Goal: Navigation & Orientation: Understand site structure

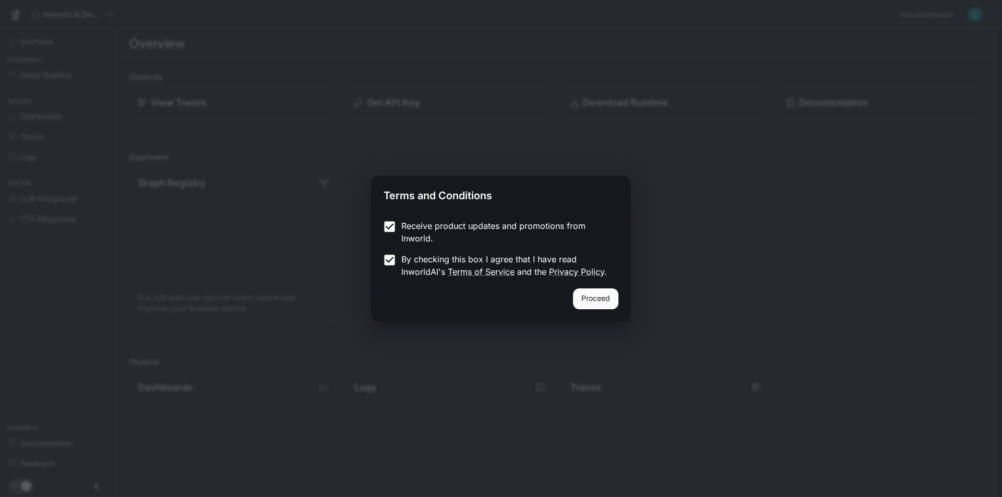
click at [589, 302] on button "Proceed" at bounding box center [595, 299] width 45 height 21
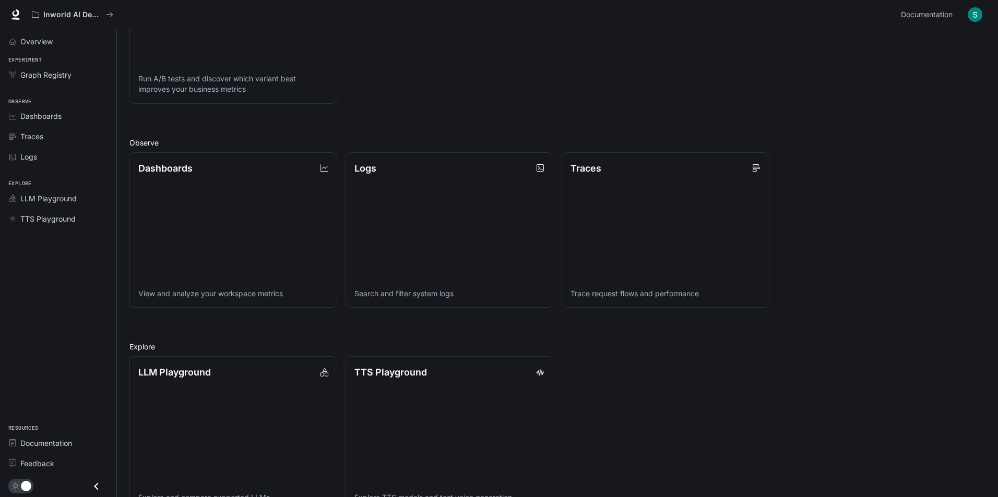
scroll to position [247, 0]
drag, startPoint x: 428, startPoint y: 78, endPoint x: 423, endPoint y: 49, distance: 29.3
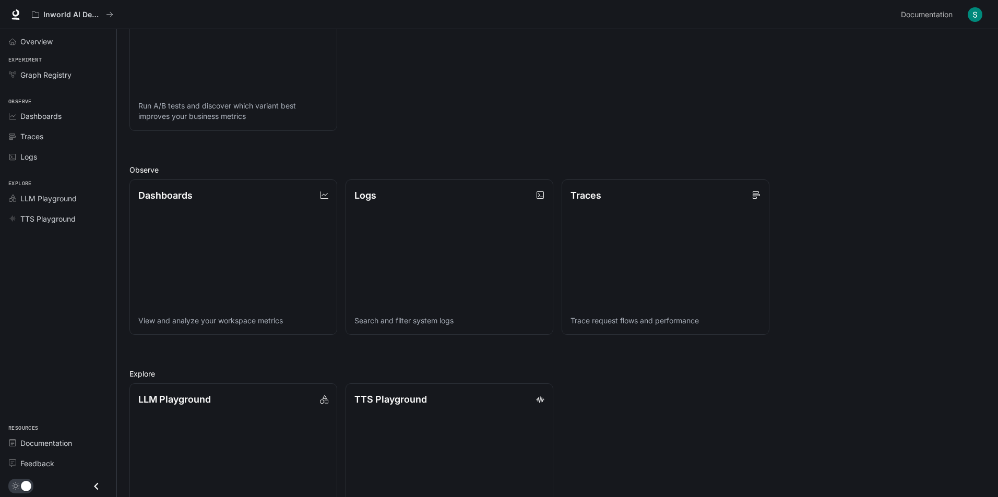
drag, startPoint x: 422, startPoint y: 55, endPoint x: 421, endPoint y: 31, distance: 23.5
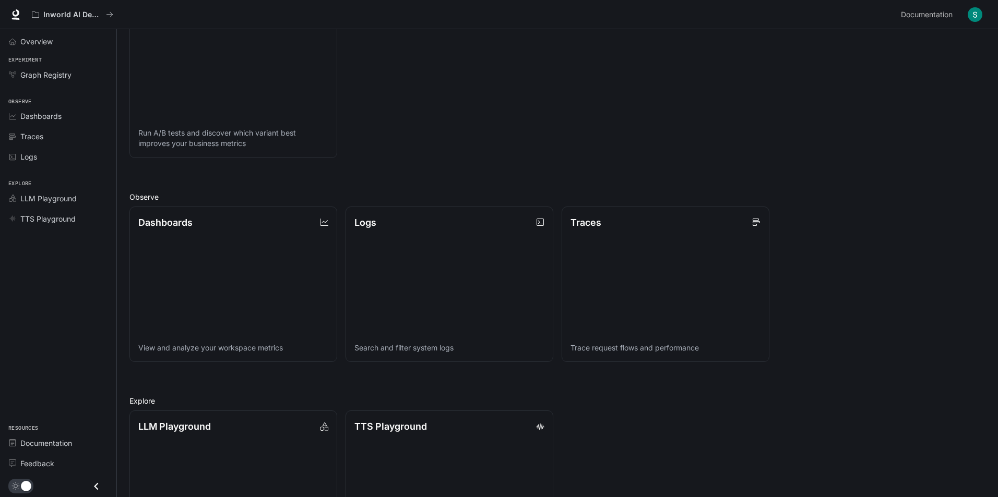
scroll to position [0, 0]
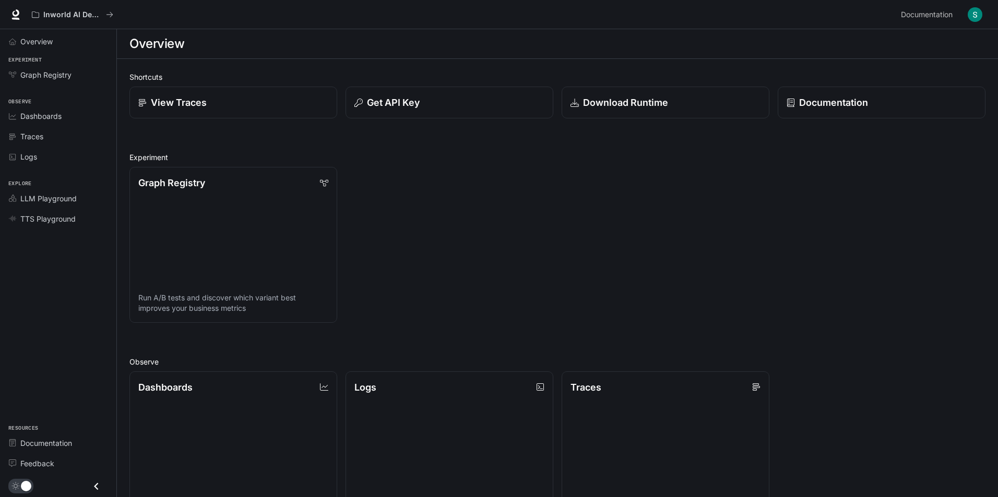
drag, startPoint x: 422, startPoint y: 135, endPoint x: 418, endPoint y: 61, distance: 74.2
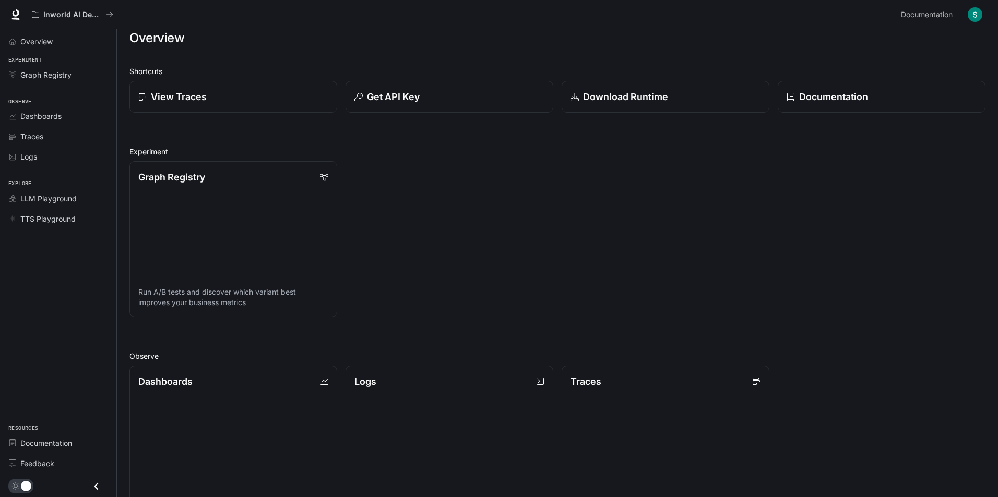
scroll to position [21, 0]
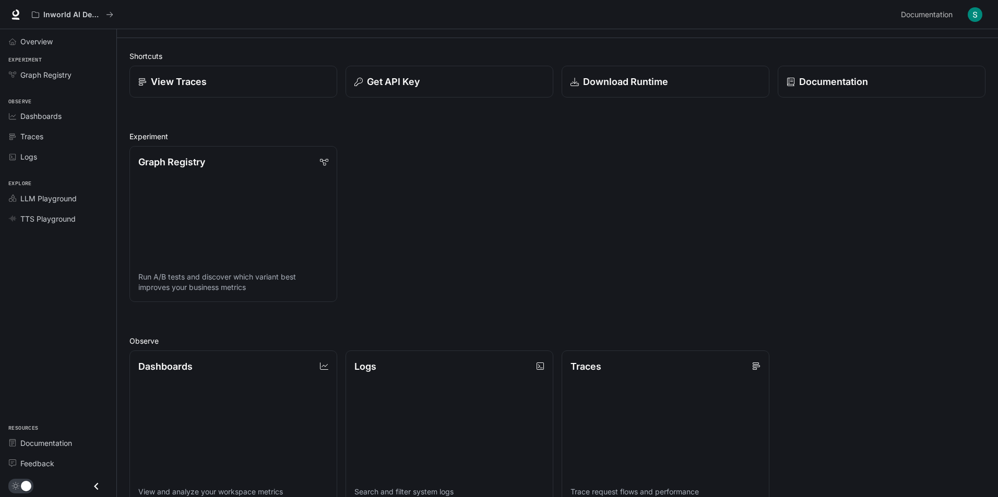
drag, startPoint x: 538, startPoint y: 273, endPoint x: 532, endPoint y: 302, distance: 28.8
click at [238, 395] on link "Dashboards View and analyze your workspace metrics" at bounding box center [233, 428] width 210 height 157
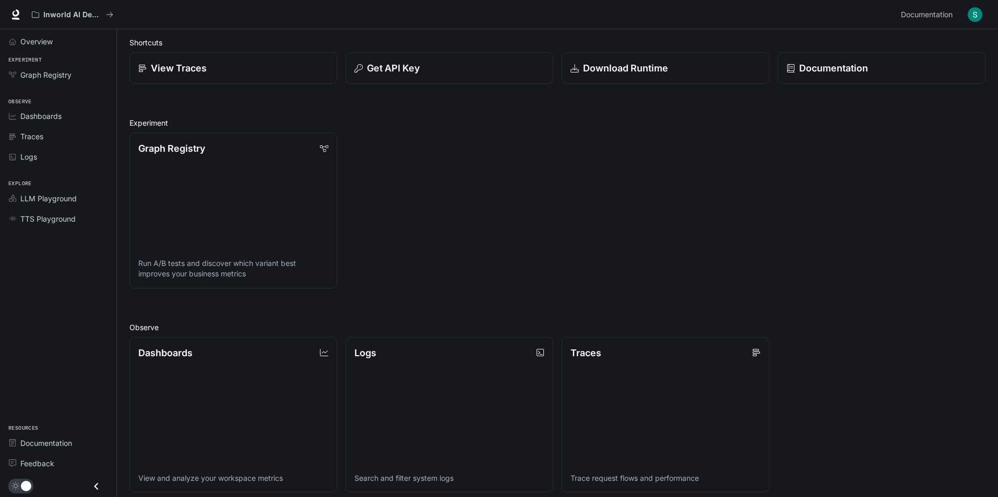
scroll to position [247, 0]
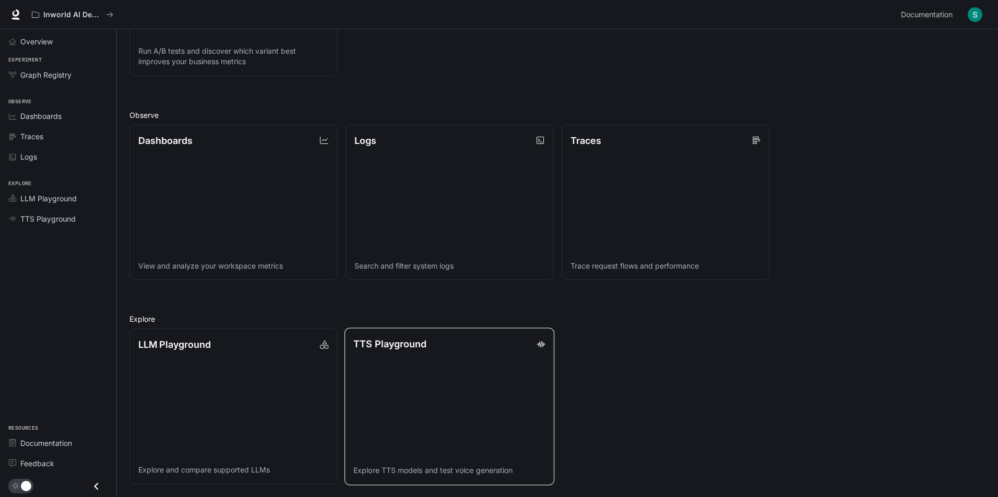
drag, startPoint x: 498, startPoint y: 227, endPoint x: 497, endPoint y: 339, distance: 111.7
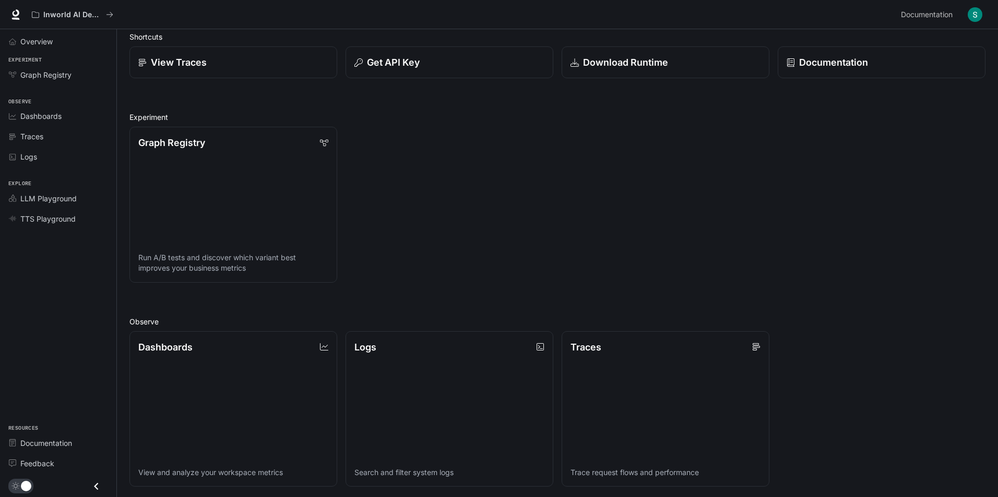
scroll to position [0, 0]
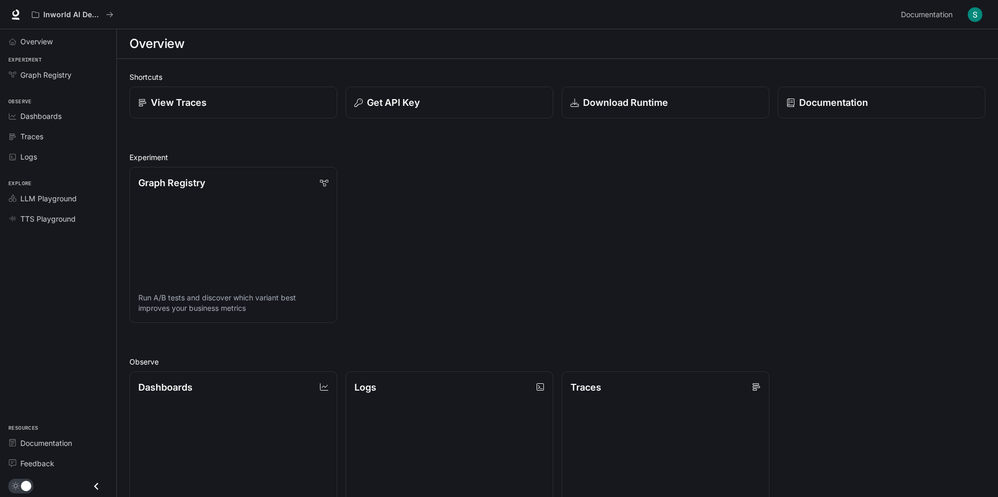
drag, startPoint x: 666, startPoint y: 391, endPoint x: 662, endPoint y: 310, distance: 81.5
drag, startPoint x: 443, startPoint y: 174, endPoint x: 441, endPoint y: 144, distance: 30.3
click at [49, 41] on span "Overview" at bounding box center [36, 41] width 32 height 11
click at [58, 78] on span "Graph Registry" at bounding box center [45, 74] width 51 height 11
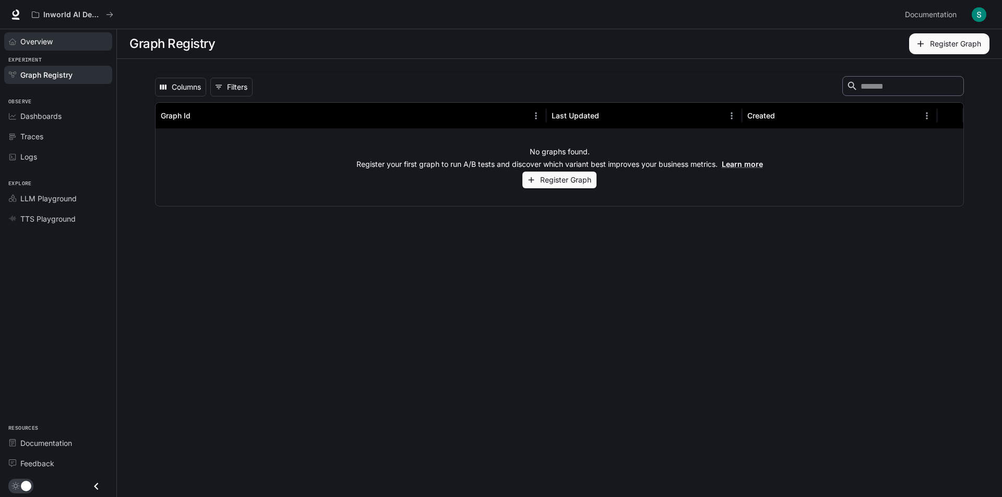
click at [41, 42] on span "Overview" at bounding box center [36, 41] width 32 height 11
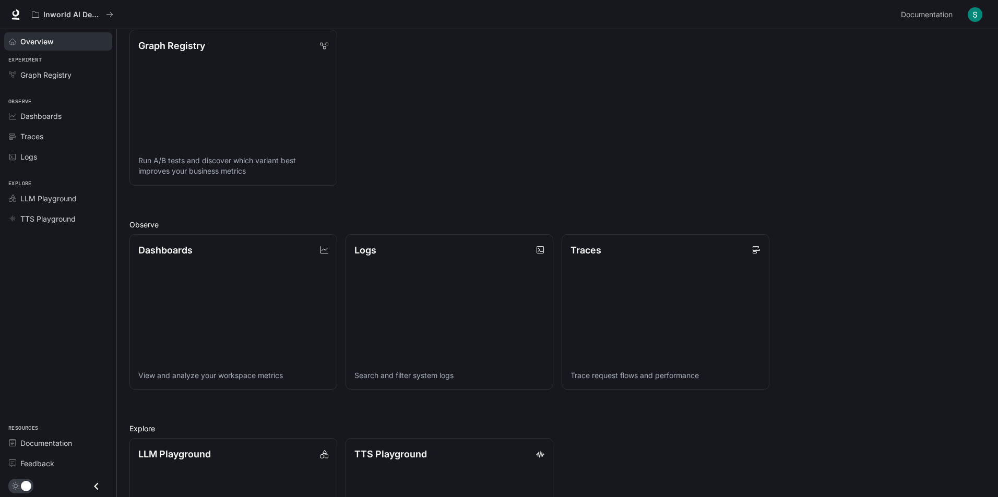
scroll to position [247, 0]
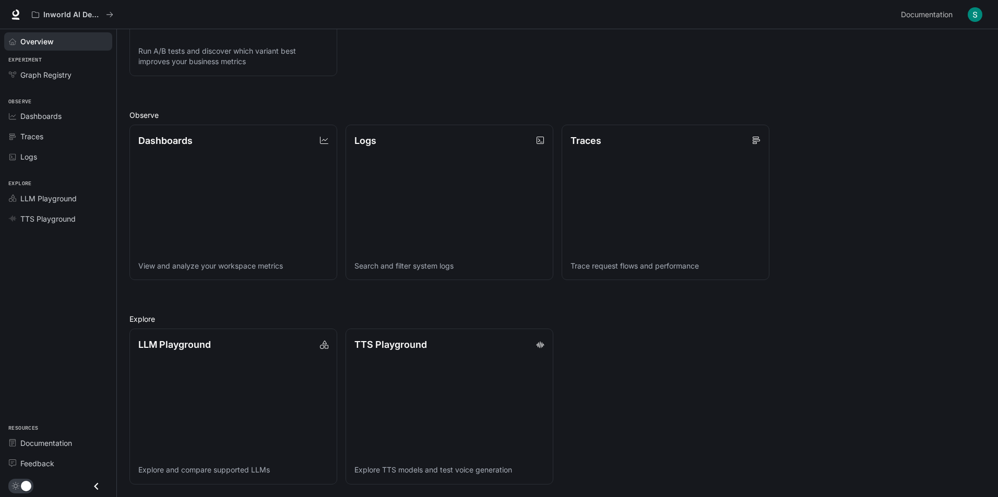
drag, startPoint x: 456, startPoint y: 177, endPoint x: 459, endPoint y: 290, distance: 113.3
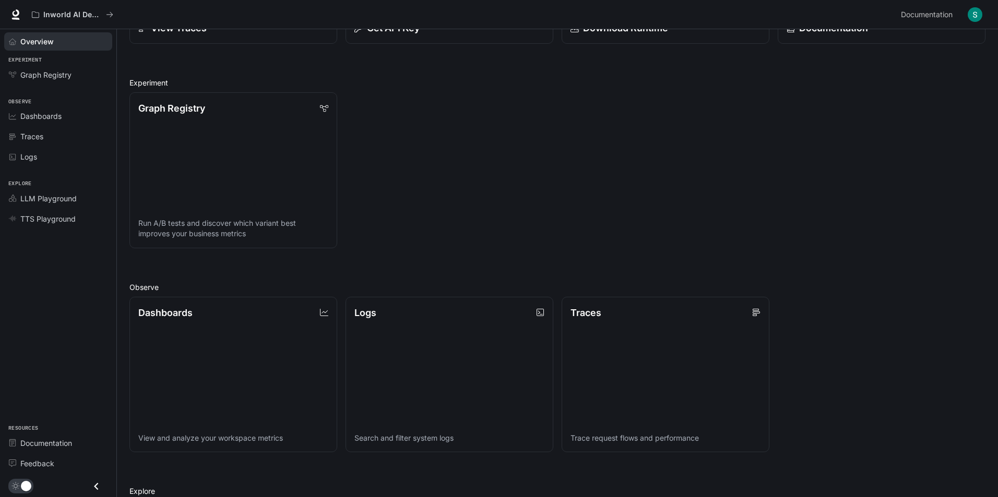
scroll to position [0, 0]
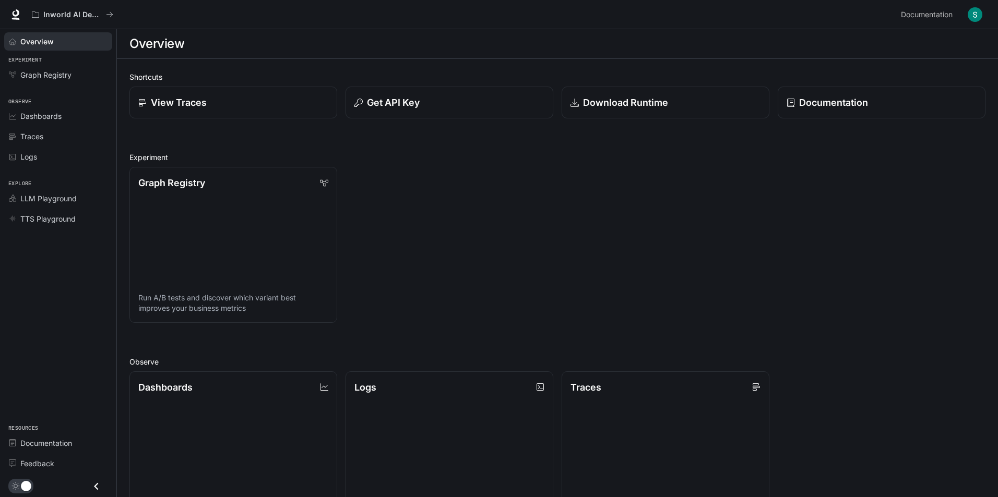
drag, startPoint x: 690, startPoint y: 419, endPoint x: 663, endPoint y: 315, distance: 107.3
click at [65, 112] on div "Dashboards" at bounding box center [63, 116] width 87 height 11
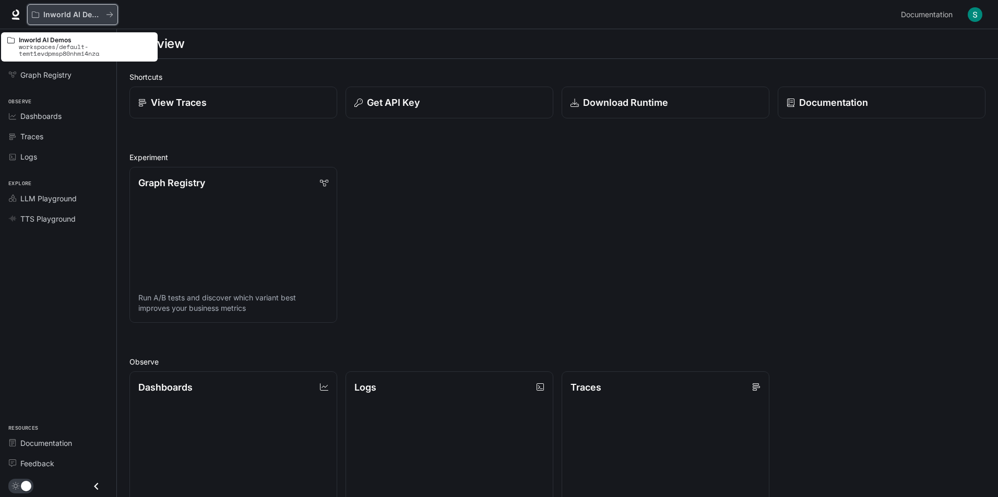
click at [41, 16] on div "Inworld AI Demos" at bounding box center [69, 14] width 74 height 9
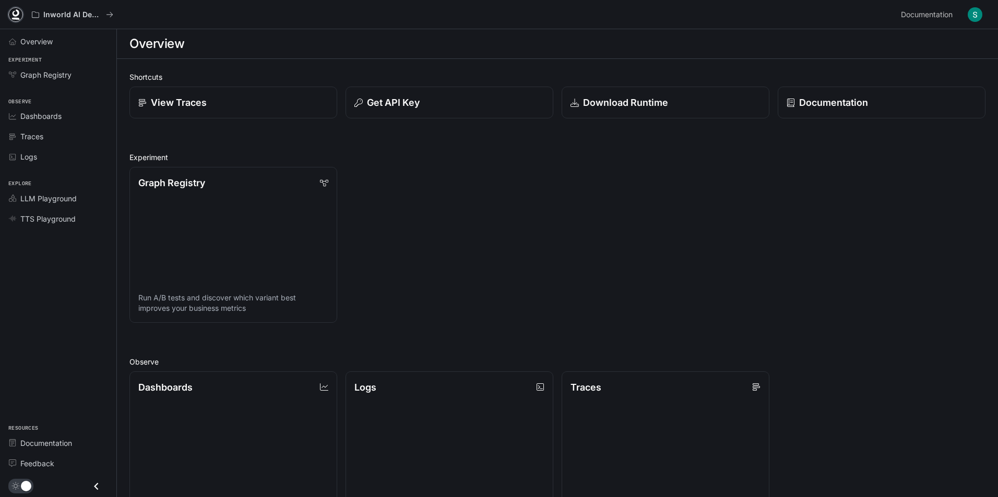
click at [16, 14] on icon at bounding box center [15, 14] width 10 height 10
drag, startPoint x: 478, startPoint y: 198, endPoint x: 468, endPoint y: 147, distance: 52.1
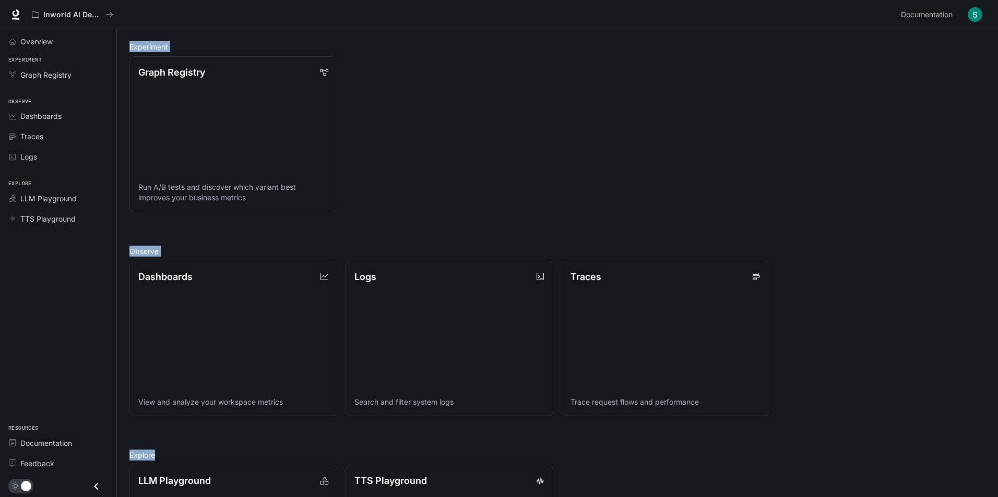
scroll to position [247, 0]
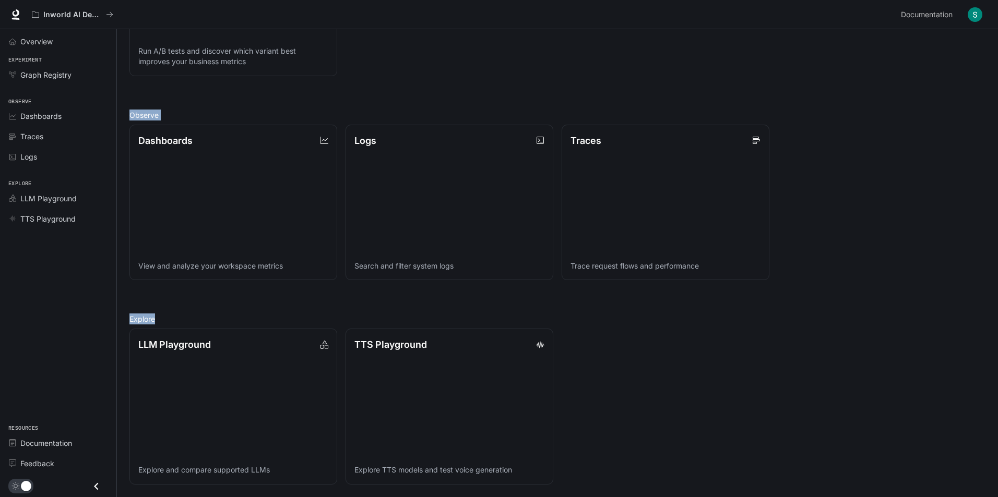
drag, startPoint x: 130, startPoint y: 42, endPoint x: 627, endPoint y: 464, distance: 652.2
click at [619, 470] on main "Overview Shortcuts View Traces Get API Key Download Runtime Documentation Exper…" at bounding box center [557, 139] width 881 height 715
click at [669, 412] on div "LLM Playground Explore and compare supported LLMs TTS Playground Explore TTS mo…" at bounding box center [553, 402] width 864 height 164
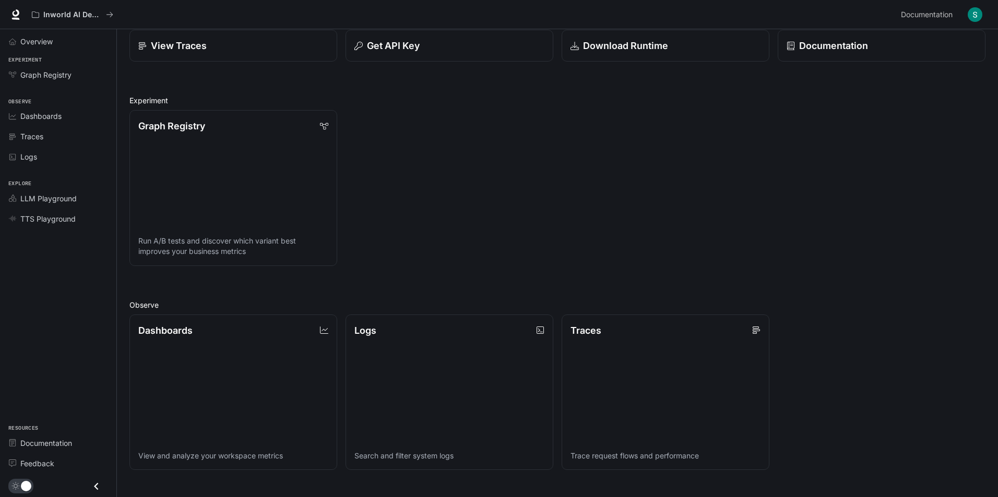
scroll to position [0, 0]
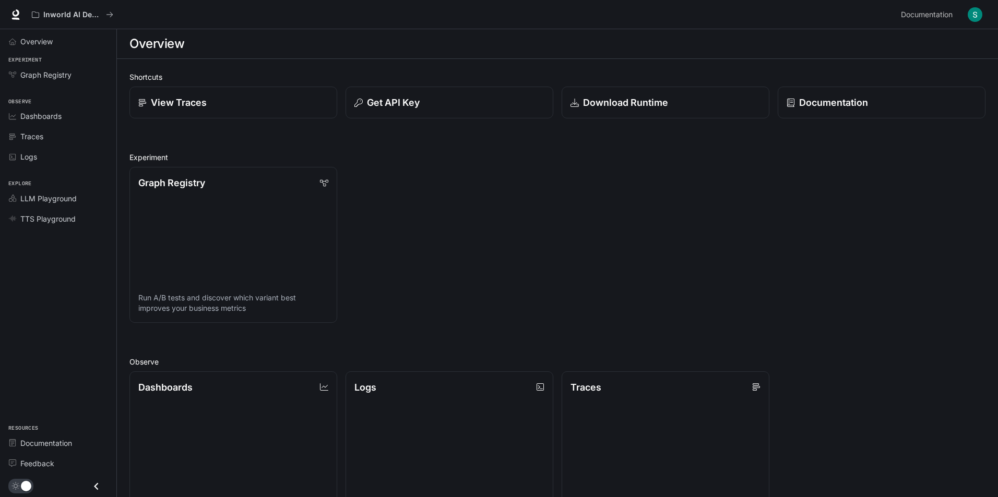
drag, startPoint x: 744, startPoint y: 386, endPoint x: 737, endPoint y: 305, distance: 81.2
drag, startPoint x: 3, startPoint y: 41, endPoint x: 73, endPoint y: 273, distance: 242.3
click at [73, 273] on div "Overview Experiment Graph Registry Observe Dashboards Traces Logs Explore LLM P…" at bounding box center [58, 263] width 116 height 468
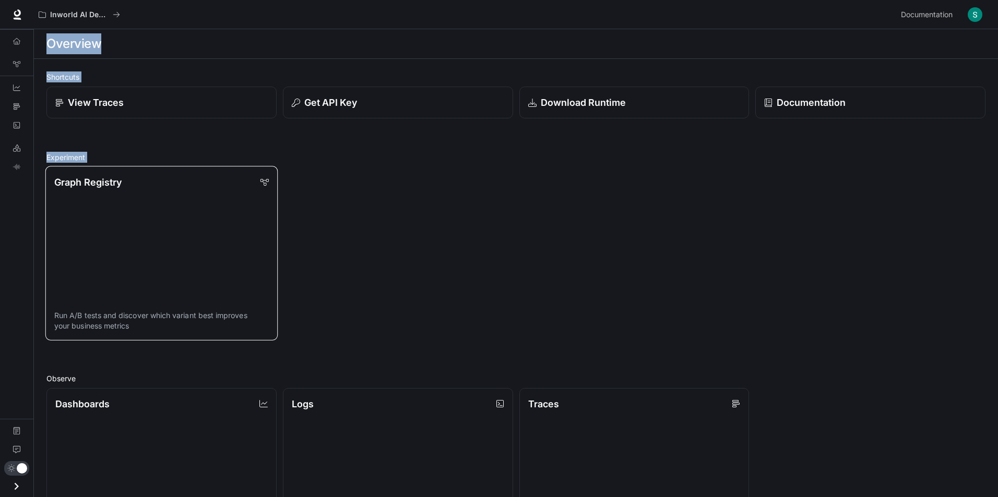
click at [73, 273] on div "Skip to main content Inworld AI Demos Documentation Documentation Portal Overvi…" at bounding box center [499, 397] width 998 height 794
click at [461, 245] on div "Graph Registry Run A/B tests and discover which variant best improves your busi…" at bounding box center [512, 250] width 945 height 179
click at [11, 16] on link at bounding box center [17, 14] width 15 height 15
drag, startPoint x: 0, startPoint y: 36, endPoint x: 65, endPoint y: 162, distance: 141.4
click at [65, 161] on div "Skip to main content Inworld AI Demos Documentation Documentation Portal Overvi…" at bounding box center [499, 397] width 998 height 794
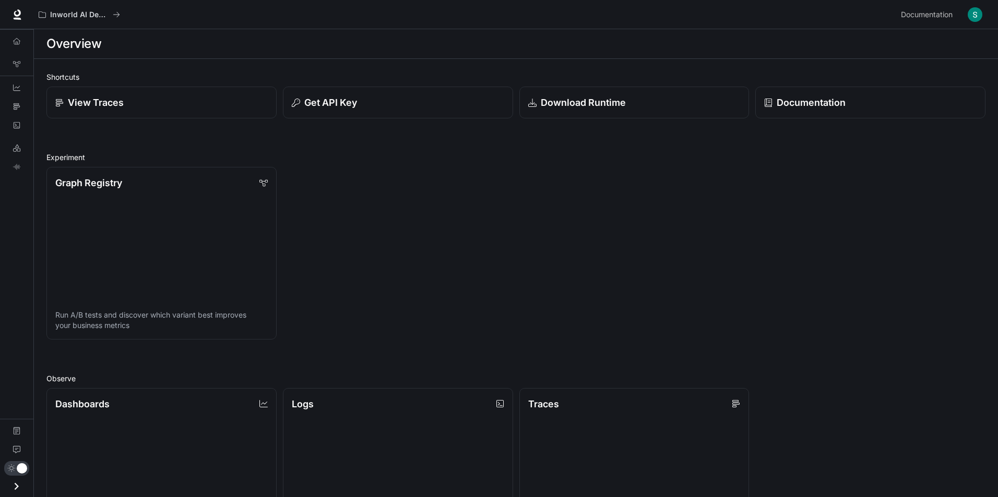
click at [7, 212] on div "Overview Graph Registry Dashboards Traces Logs LLM Playground TTS Playground Do…" at bounding box center [16, 263] width 33 height 468
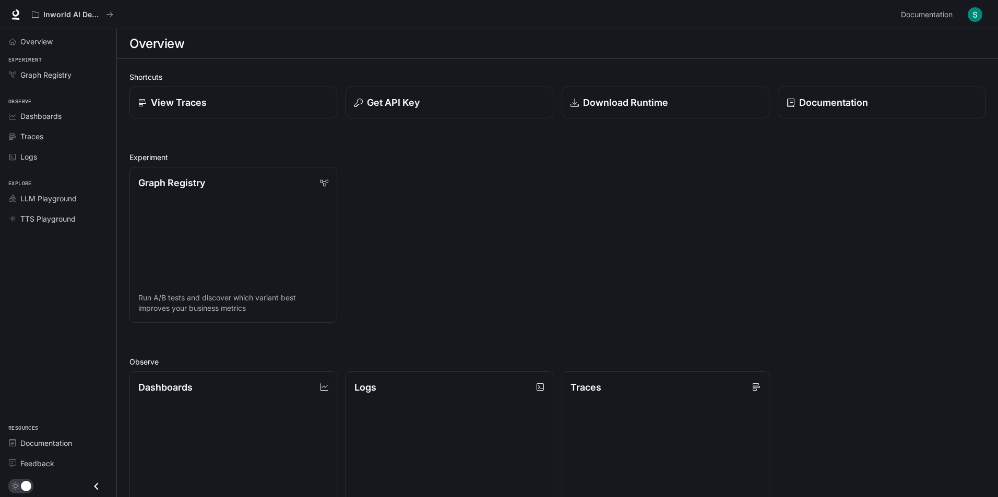
click at [6, 209] on li "TTS Playground" at bounding box center [58, 219] width 116 height 20
drag, startPoint x: 63, startPoint y: 273, endPoint x: 66, endPoint y: 279, distance: 6.8
click at [66, 279] on div "Overview Experiment Graph Registry Observe Dashboards Traces Logs Explore LLM P…" at bounding box center [58, 263] width 116 height 468
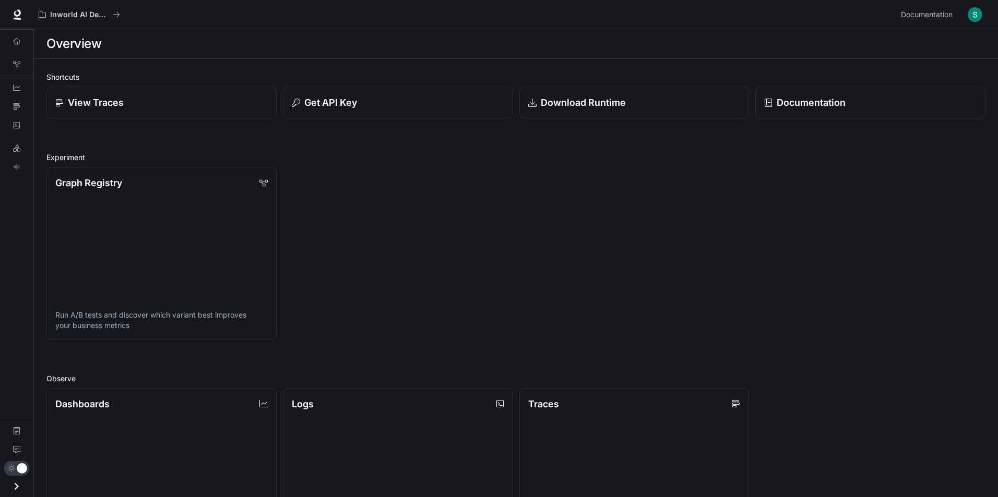
click at [9, 269] on div "Overview Graph Registry Dashboards Traces Logs LLM Playground TTS Playground Do…" at bounding box center [16, 263] width 33 height 468
